Goal: Navigation & Orientation: Find specific page/section

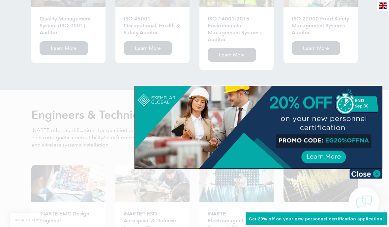
scroll to position [725, 0]
click at [364, 171] on img at bounding box center [366, 174] width 33 height 10
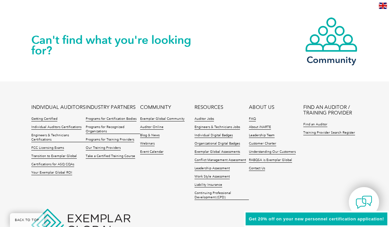
scroll to position [1540, 0]
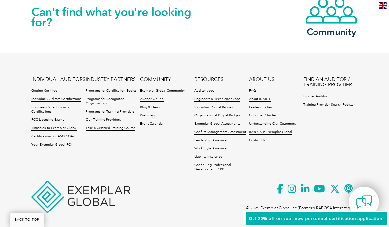
click at [40, 89] on link "Getting Certified" at bounding box center [44, 91] width 26 height 5
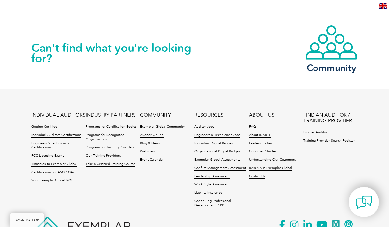
scroll to position [998, 0]
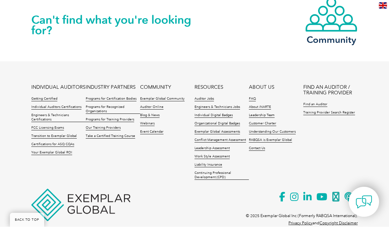
click at [51, 192] on img at bounding box center [80, 205] width 99 height 32
click at [80, 189] on img at bounding box center [80, 205] width 99 height 32
click at [205, 130] on link "Exemplar Global Assessments" at bounding box center [218, 132] width 46 height 5
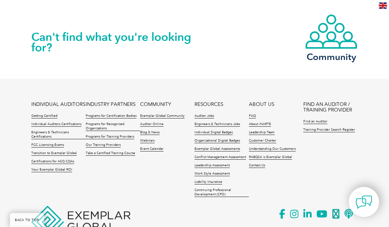
scroll to position [1776, 0]
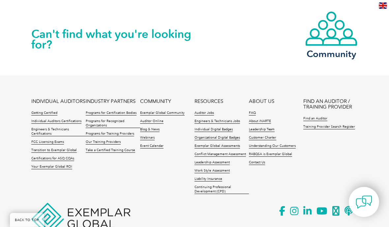
click at [41, 152] on link "Transition to Exemplar Global" at bounding box center [54, 150] width 46 height 5
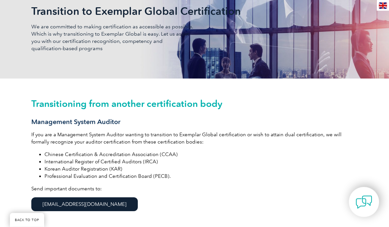
scroll to position [105, 0]
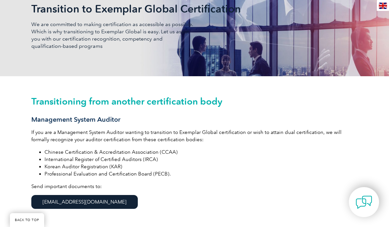
click at [17, 133] on div "Transitioning from another certification body Management System Auditor If you …" at bounding box center [194, 160] width 389 height 168
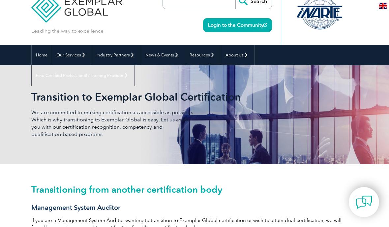
scroll to position [0, 0]
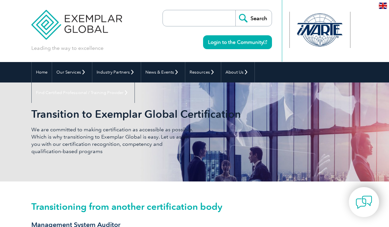
click at [324, 31] on div at bounding box center [320, 30] width 60 height 36
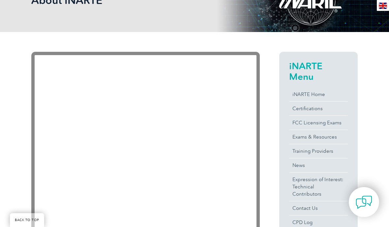
scroll to position [113, 0]
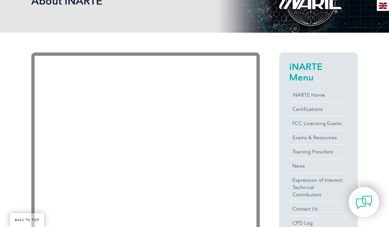
click at [301, 108] on link "Certifications" at bounding box center [318, 109] width 59 height 14
click at [301, 96] on link "iNARTE Home" at bounding box center [318, 95] width 59 height 14
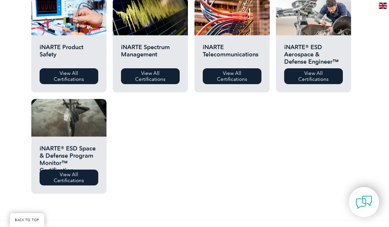
scroll to position [341, 0]
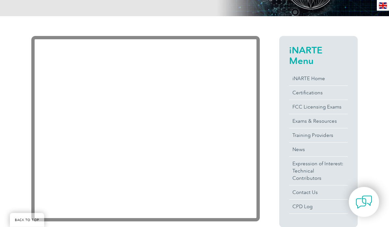
scroll to position [133, 0]
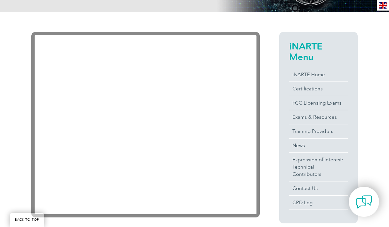
click at [298, 117] on link "Exams & Resources" at bounding box center [318, 117] width 59 height 14
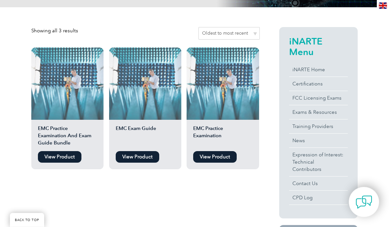
scroll to position [132, 0]
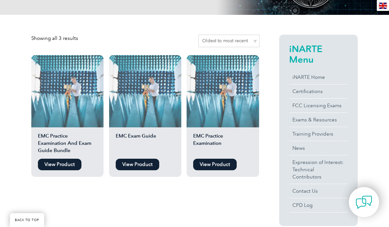
click at [299, 88] on link "Certifications" at bounding box center [318, 91] width 59 height 14
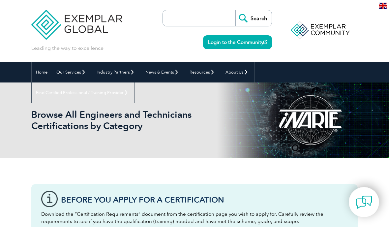
click at [41, 134] on div "Browse All Engineers and Technicians Certifications by Category" at bounding box center [194, 119] width 327 height 75
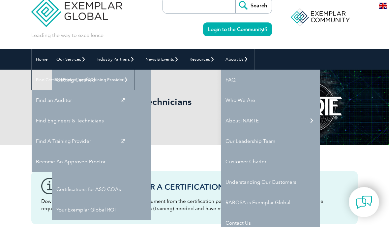
scroll to position [12, 0]
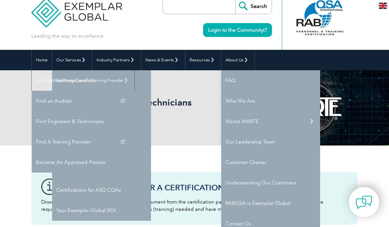
click at [246, 63] on link "About Us" at bounding box center [237, 60] width 33 height 20
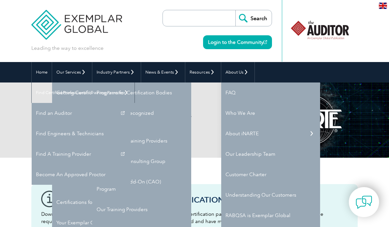
click at [135, 82] on link "Find Certified Professional / Training Provider" at bounding box center [83, 92] width 103 height 20
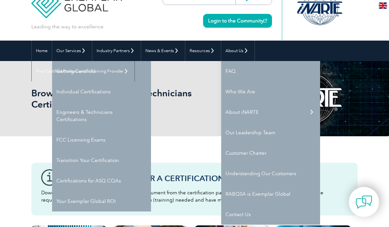
scroll to position [21, 0]
click at [244, 52] on link "About Us" at bounding box center [237, 51] width 33 height 20
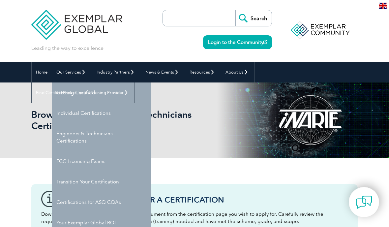
click at [248, 73] on link "About Us" at bounding box center [237, 72] width 33 height 20
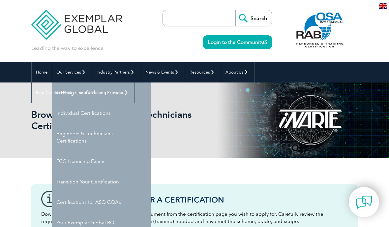
click at [246, 75] on link "About Us" at bounding box center [237, 72] width 33 height 20
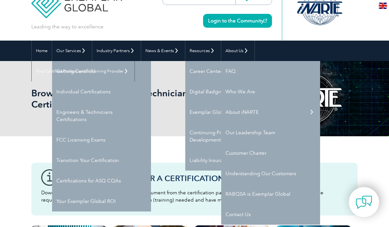
scroll to position [27, 0]
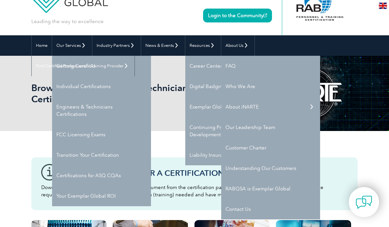
click at [208, 49] on link "Resources" at bounding box center [203, 45] width 36 height 20
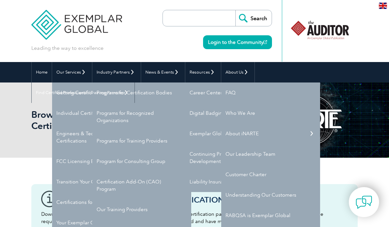
click at [132, 71] on link "Industry Partners" at bounding box center [116, 72] width 48 height 20
click at [130, 77] on link "Industry Partners" at bounding box center [116, 72] width 48 height 20
click at [130, 76] on link "Industry Partners" at bounding box center [116, 72] width 48 height 20
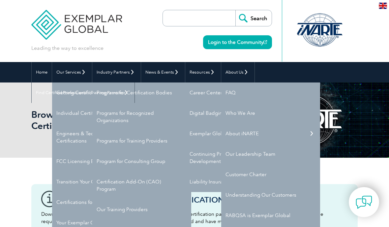
click at [84, 71] on link "Our Services" at bounding box center [72, 72] width 40 height 20
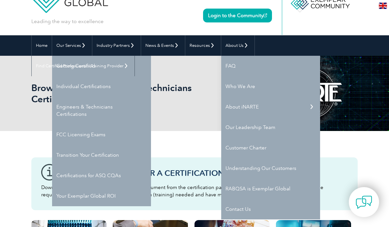
scroll to position [23, 0]
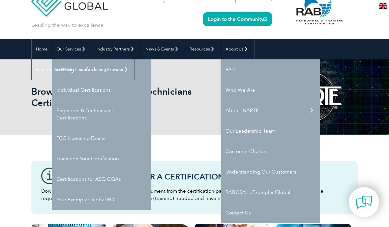
click at [284, 198] on p "Download the “Certification Requirements” document from the certification page …" at bounding box center [194, 194] width 307 height 15
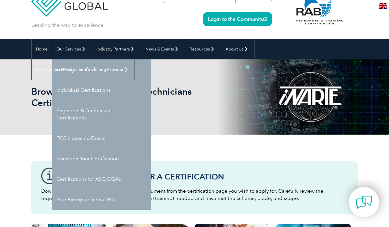
click at [282, 198] on p "Download the “Certification Requirements” document from the certification page …" at bounding box center [194, 194] width 307 height 15
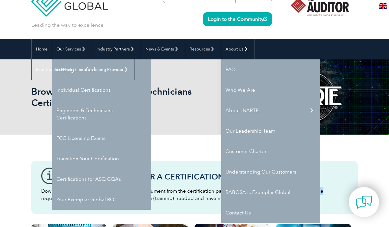
click at [288, 199] on p "Download the “Certification Requirements” document from the certification page …" at bounding box center [194, 194] width 307 height 15
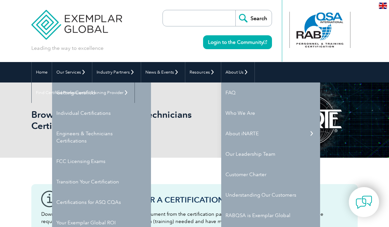
click at [330, 37] on div at bounding box center [320, 30] width 60 height 36
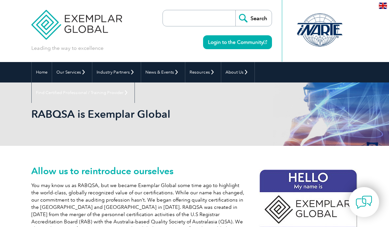
click at [374, 80] on div "Home Our Services Getting Certified Individual Certifications Engineers & Techn…" at bounding box center [194, 72] width 389 height 20
click at [339, 30] on div at bounding box center [320, 30] width 60 height 36
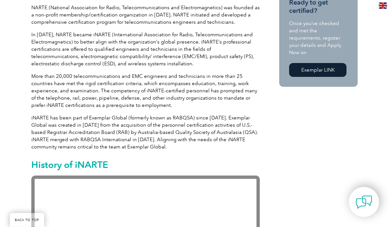
scroll to position [375, 0]
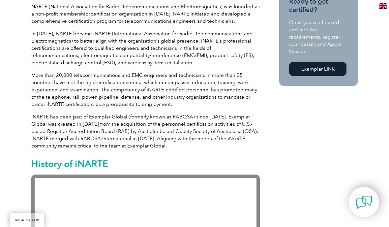
click at [327, 62] on link "Exemplar LINK" at bounding box center [317, 69] width 57 height 14
